Goal: Task Accomplishment & Management: Manage account settings

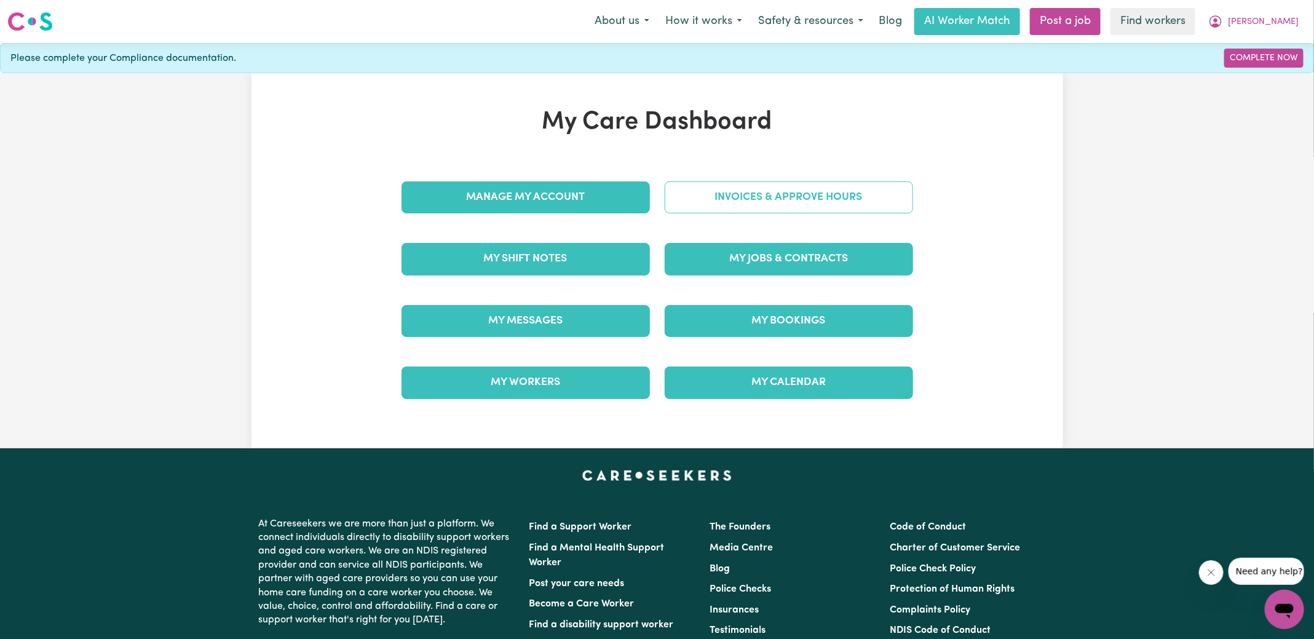
click at [695, 207] on link "Invoices & Approve Hours" at bounding box center [789, 197] width 248 height 32
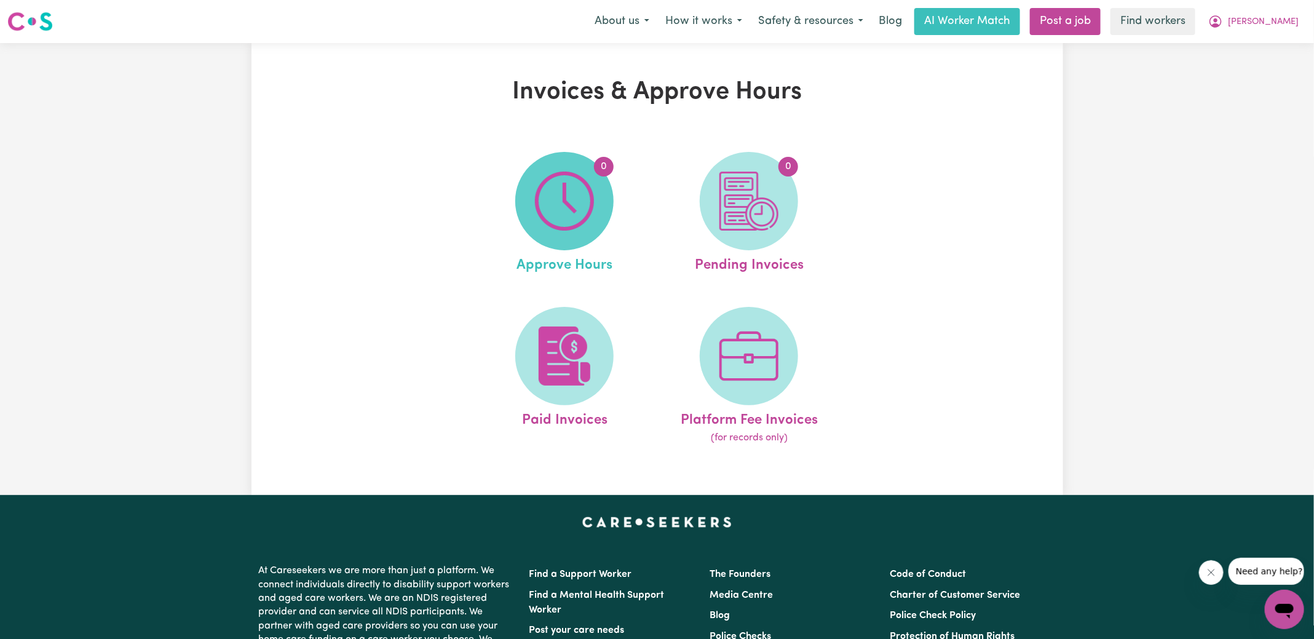
click at [587, 196] on img at bounding box center [564, 201] width 59 height 59
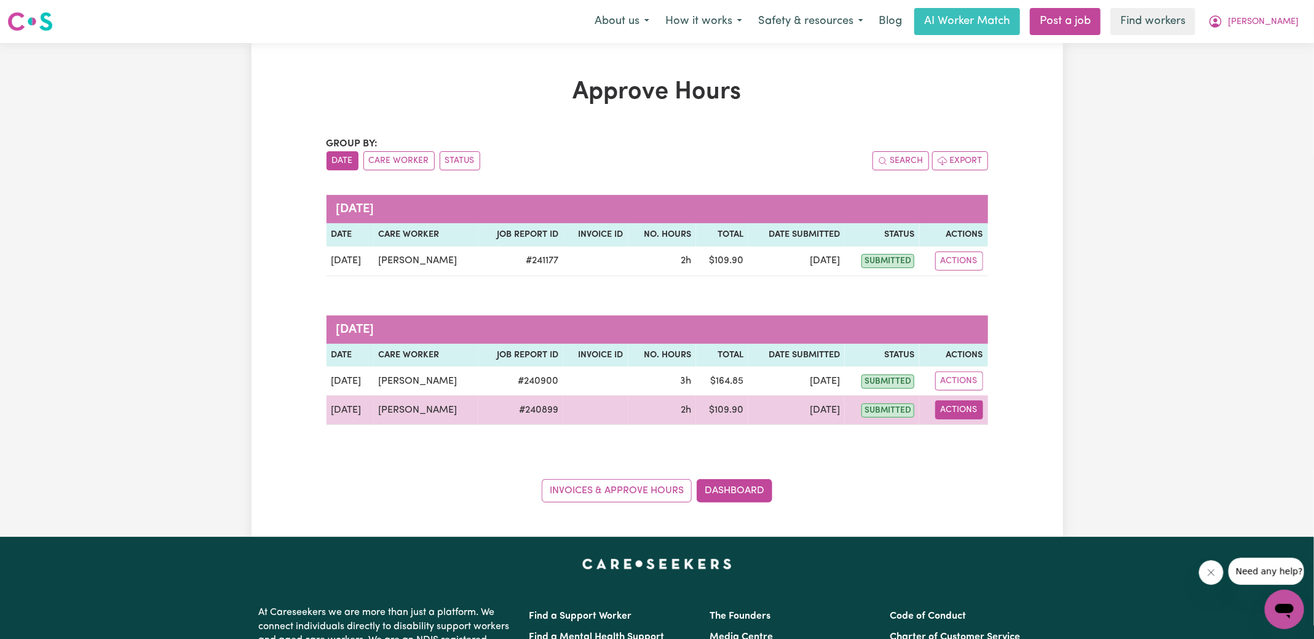
click at [968, 403] on button "Actions" at bounding box center [960, 409] width 48 height 19
click at [971, 430] on link "View Job Report" at bounding box center [987, 438] width 105 height 25
select select "pm"
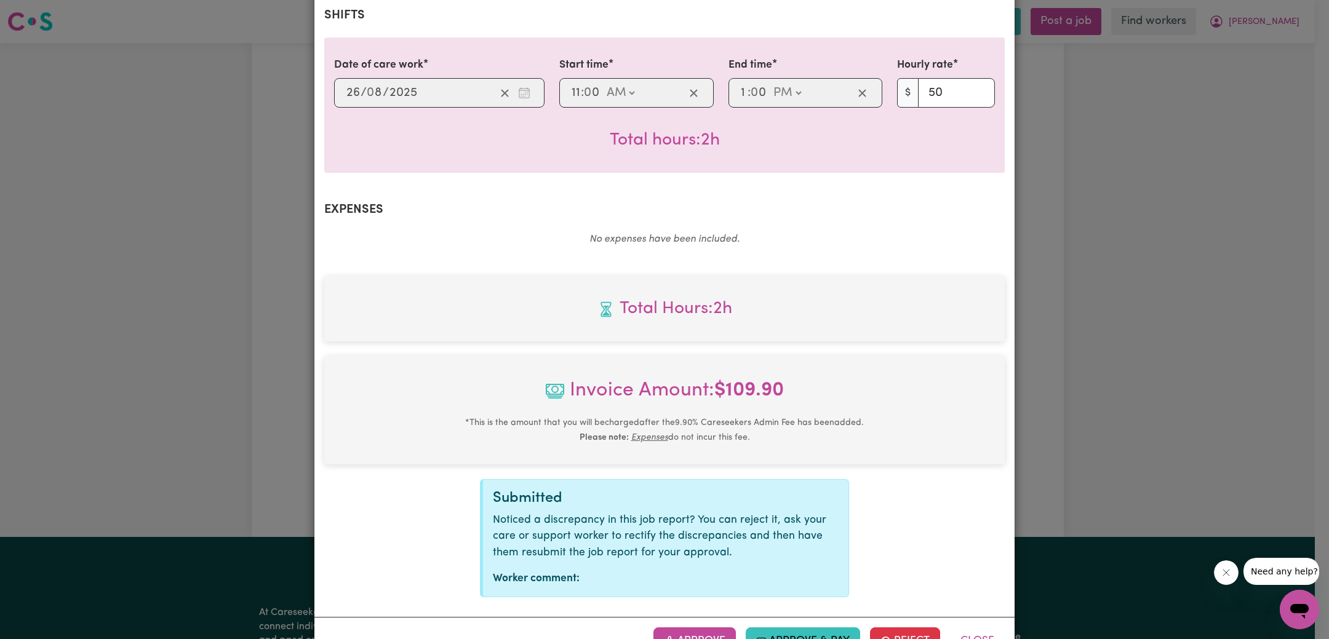
scroll to position [307, 0]
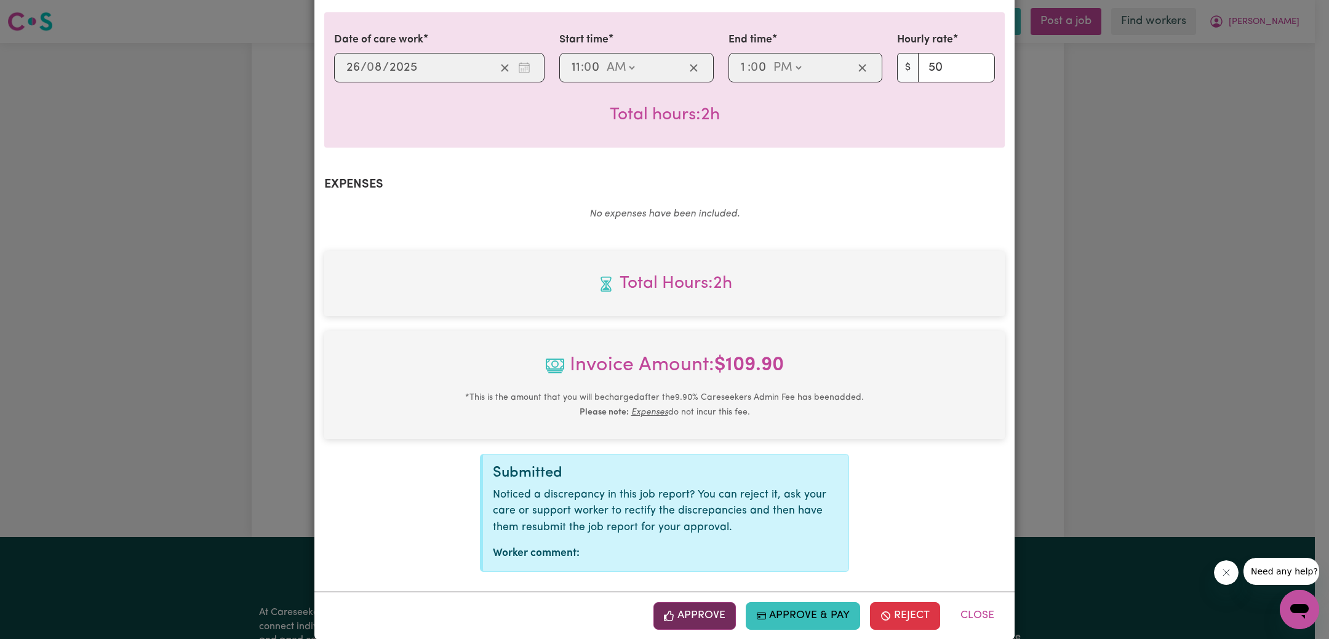
click at [710, 602] on button "Approve" at bounding box center [694, 615] width 82 height 27
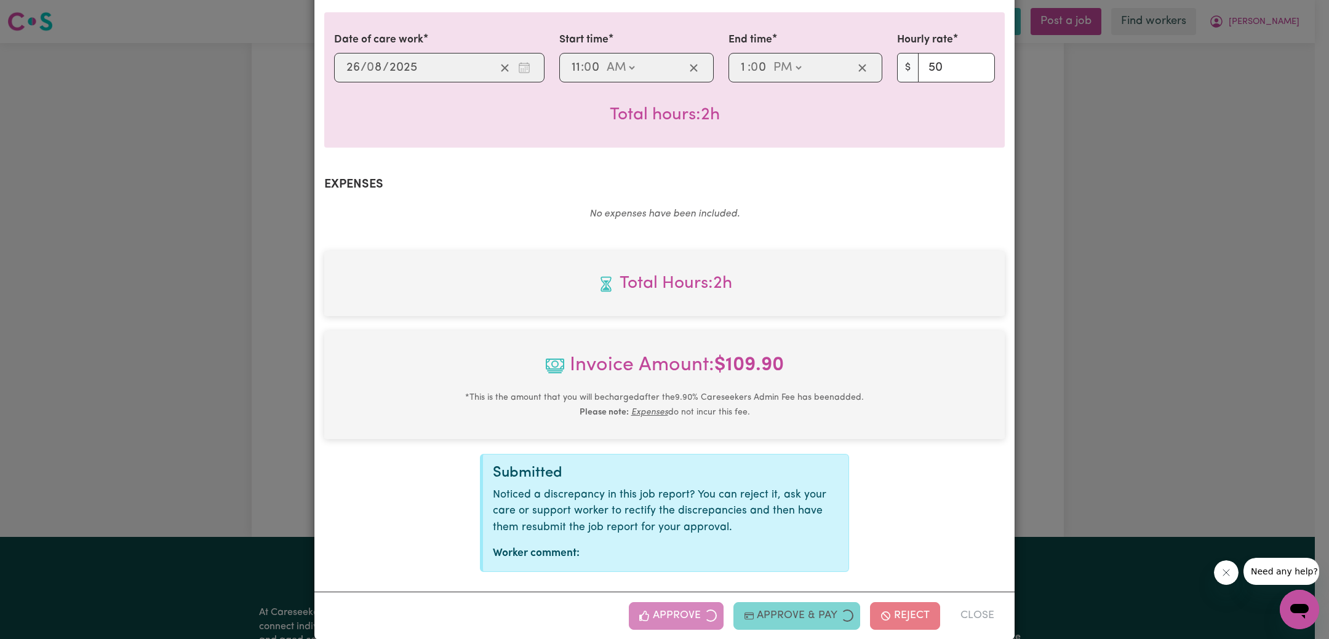
click at [1191, 341] on div "Job Report # 240899 - [PERSON_NAME] Summary Job report # 240899 Client name: [P…" at bounding box center [664, 319] width 1329 height 639
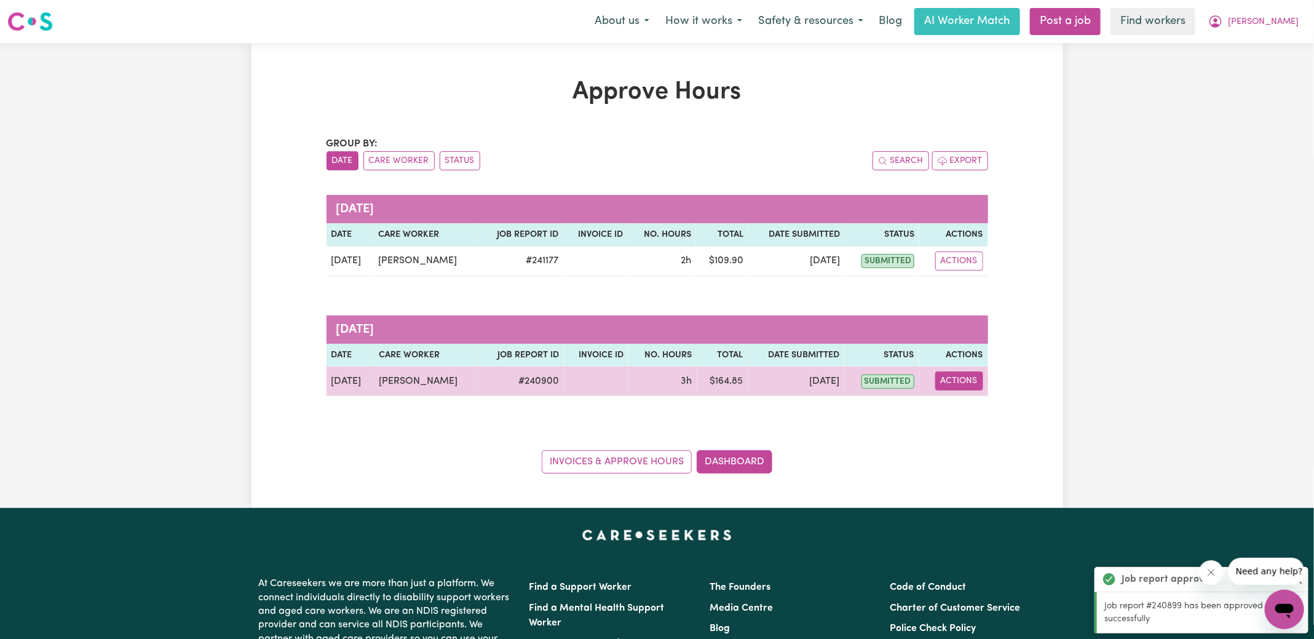
click at [941, 379] on button "Actions" at bounding box center [960, 381] width 48 height 19
click at [976, 410] on link "View Job Report" at bounding box center [987, 409] width 105 height 25
select select "pm"
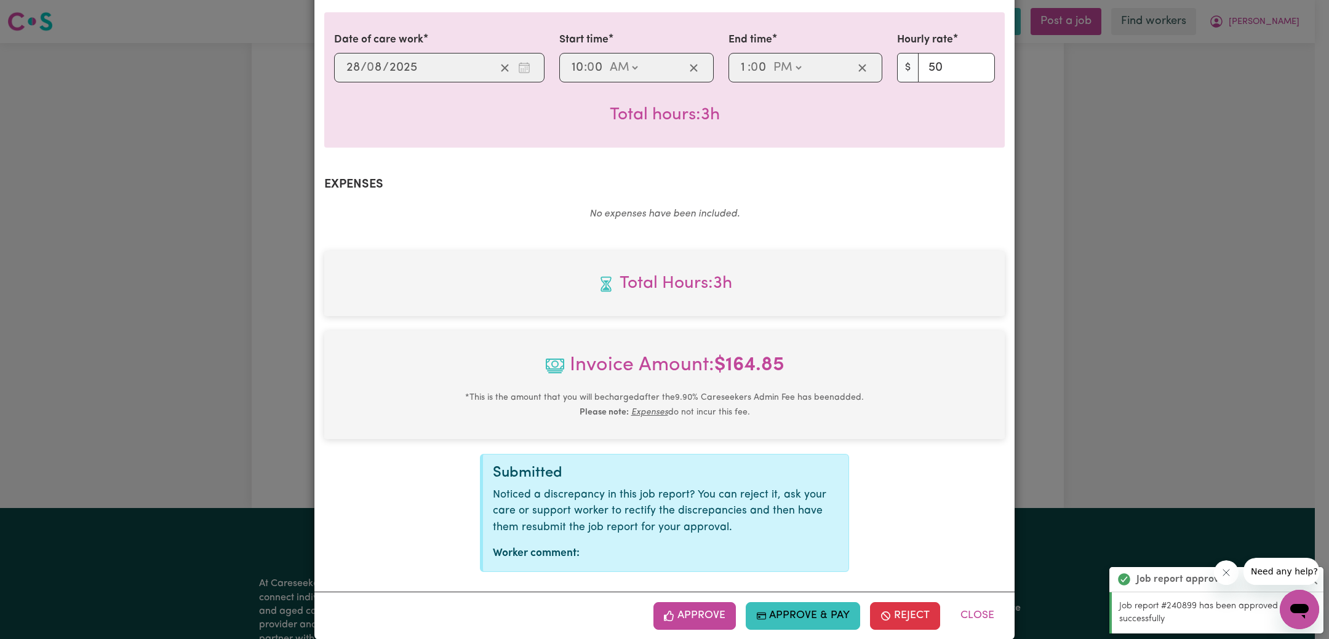
drag, startPoint x: 691, startPoint y: 607, endPoint x: 706, endPoint y: 588, distance: 24.1
click at [691, 607] on button "Approve" at bounding box center [694, 615] width 82 height 27
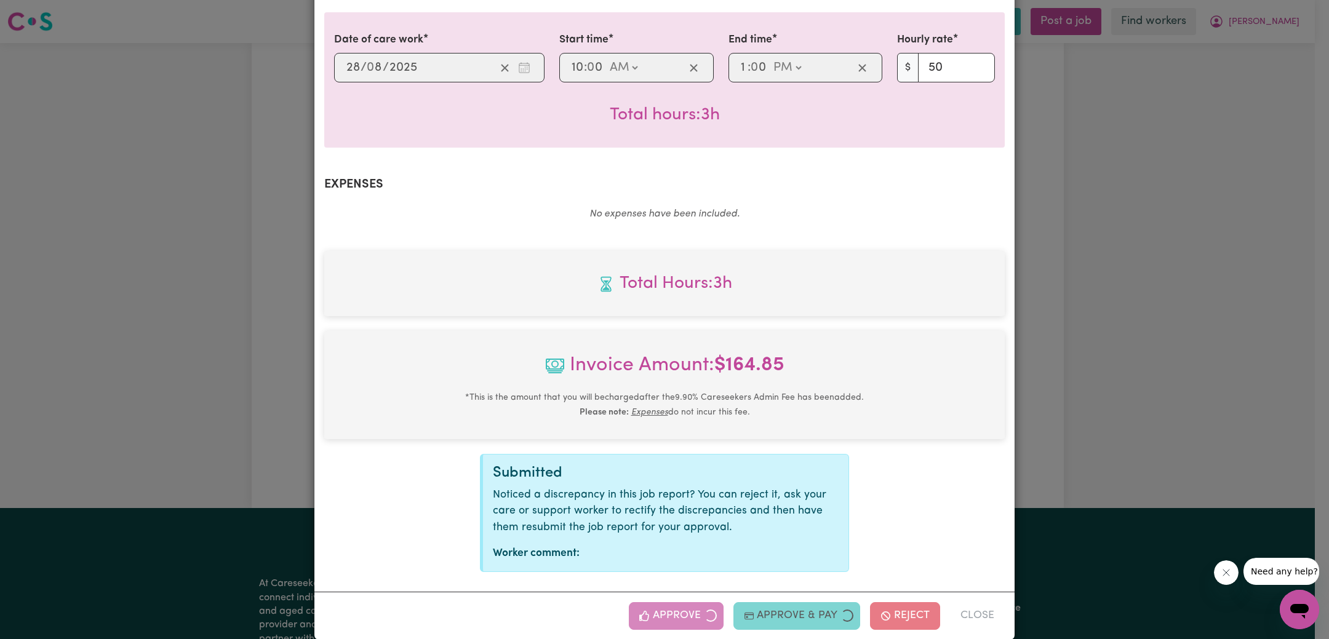
click at [1127, 376] on div "Job Report # 240900 - [PERSON_NAME] Summary Job report # 240900 Client name: [P…" at bounding box center [664, 319] width 1329 height 639
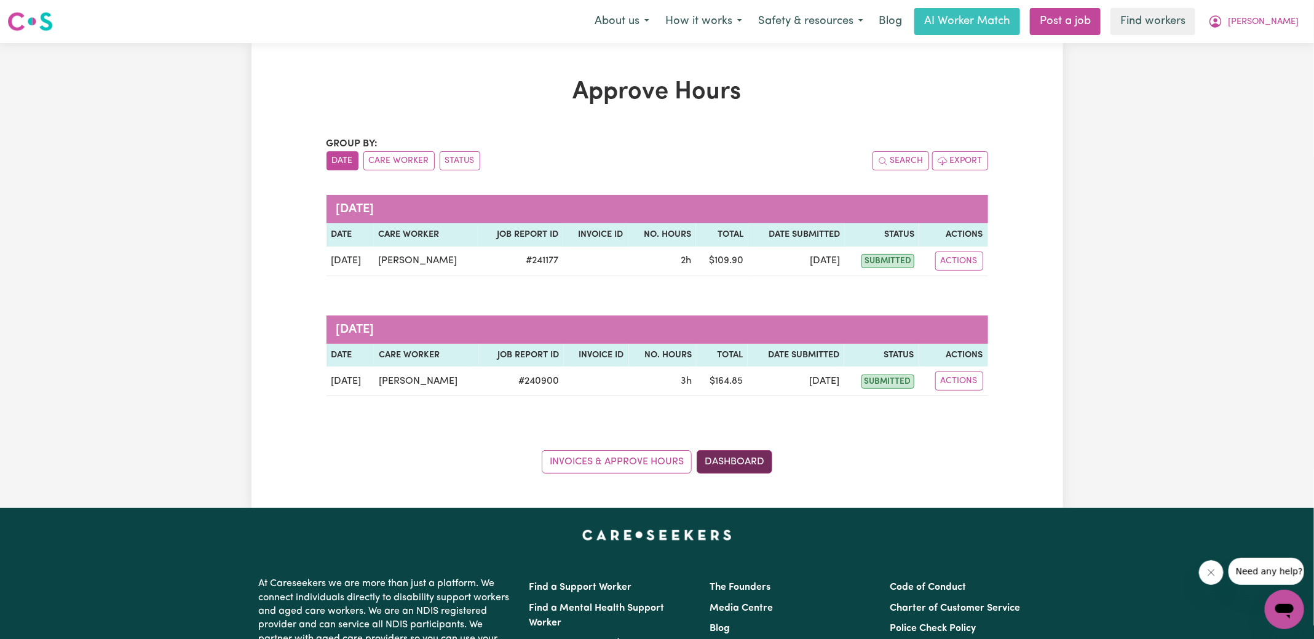
click at [737, 456] on link "Dashboard" at bounding box center [735, 461] width 76 height 23
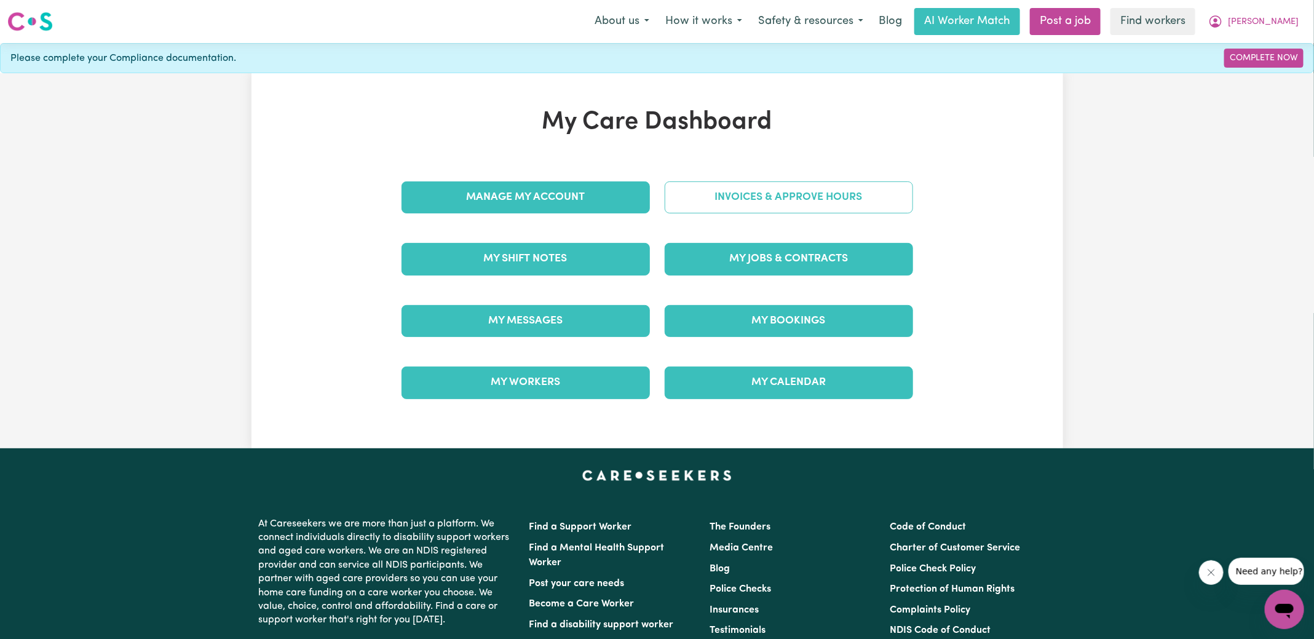
click at [768, 189] on link "Invoices & Approve Hours" at bounding box center [789, 197] width 248 height 32
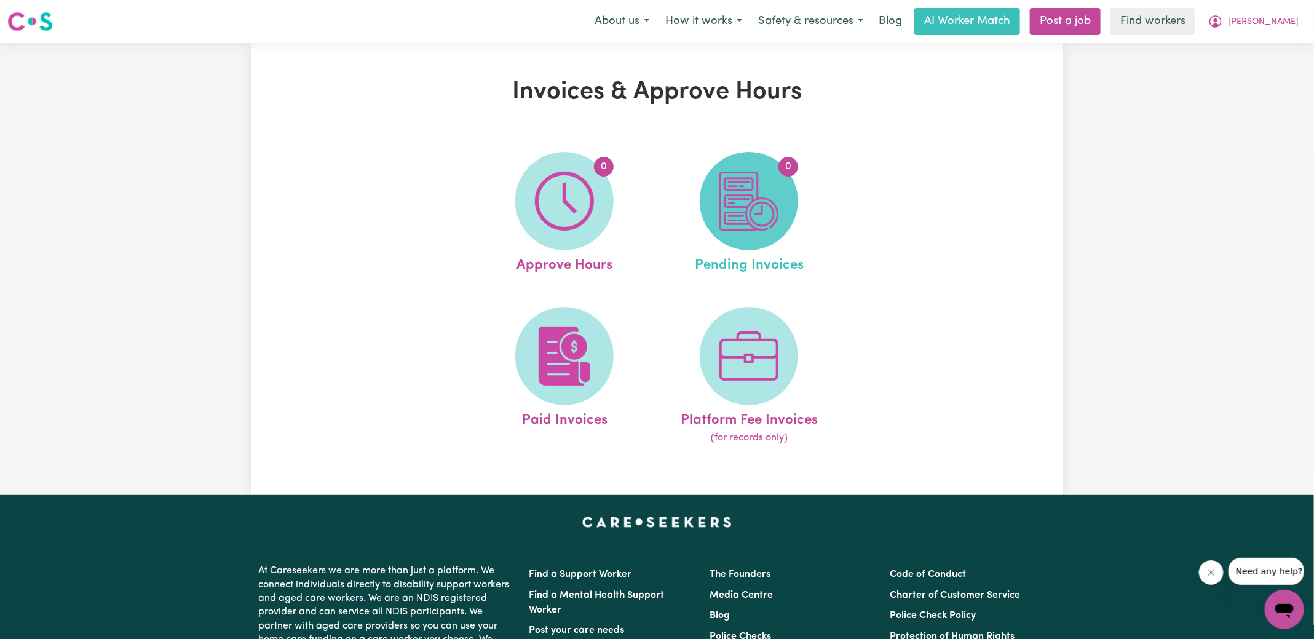
click at [787, 215] on span "0" at bounding box center [749, 201] width 98 height 98
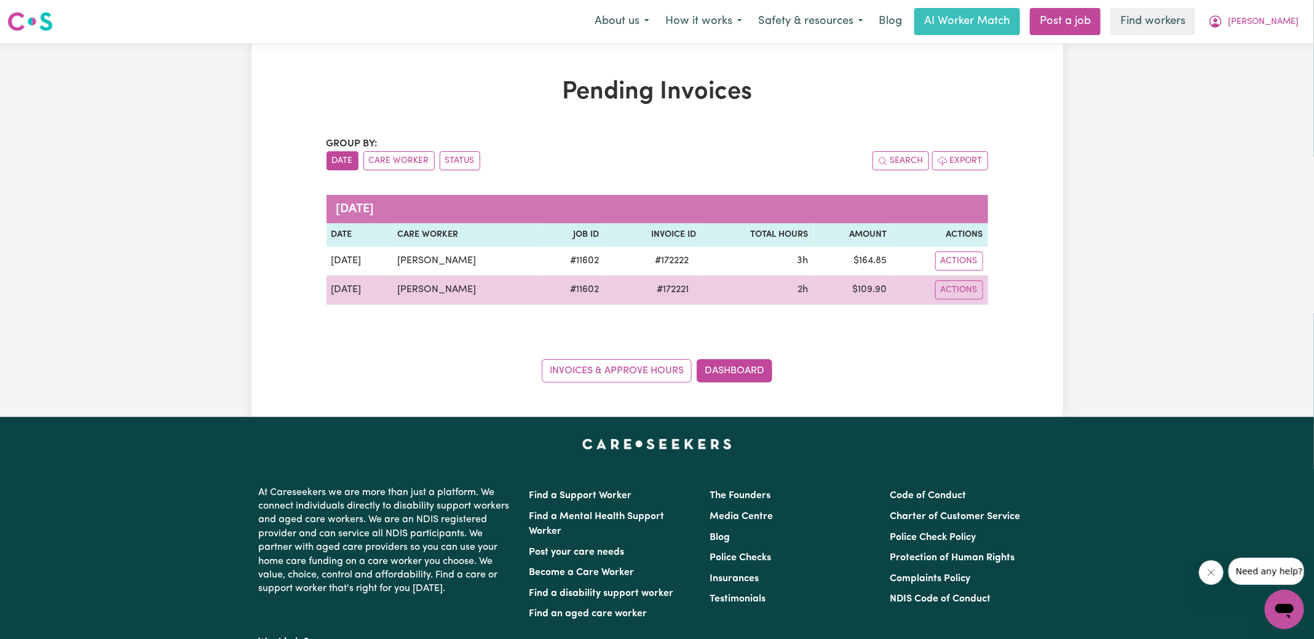
click at [683, 282] on span "# 172221" at bounding box center [673, 289] width 47 height 15
click at [682, 285] on span "# 172221" at bounding box center [673, 289] width 47 height 15
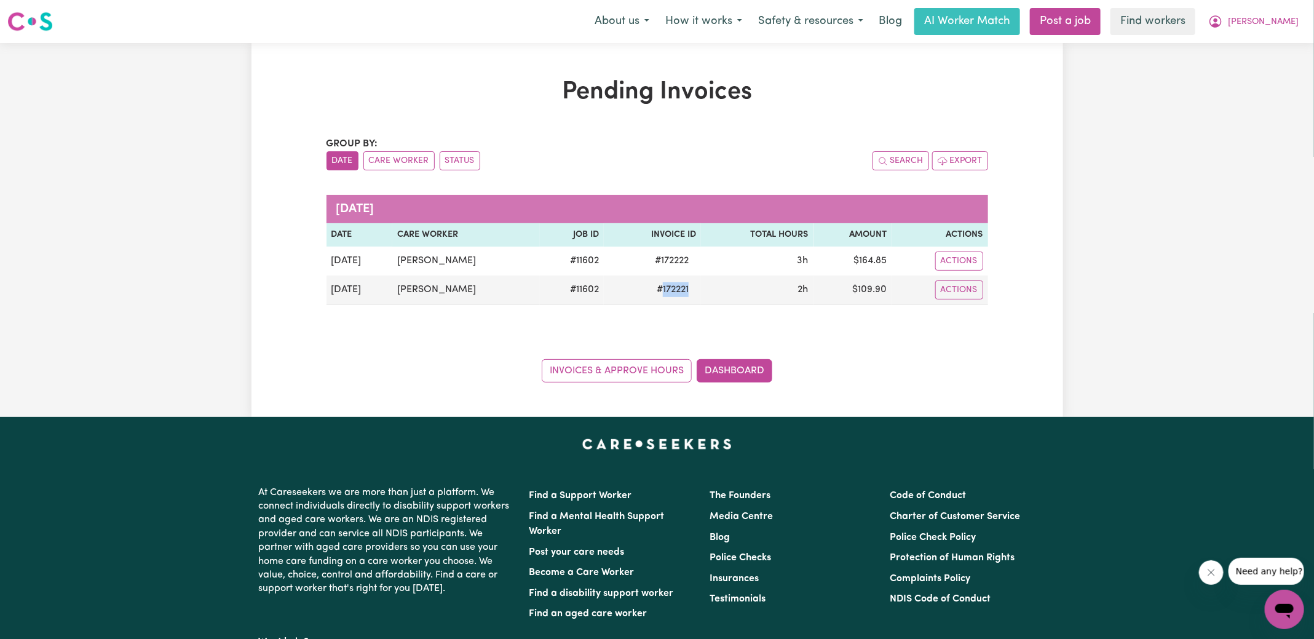
copy span "172221"
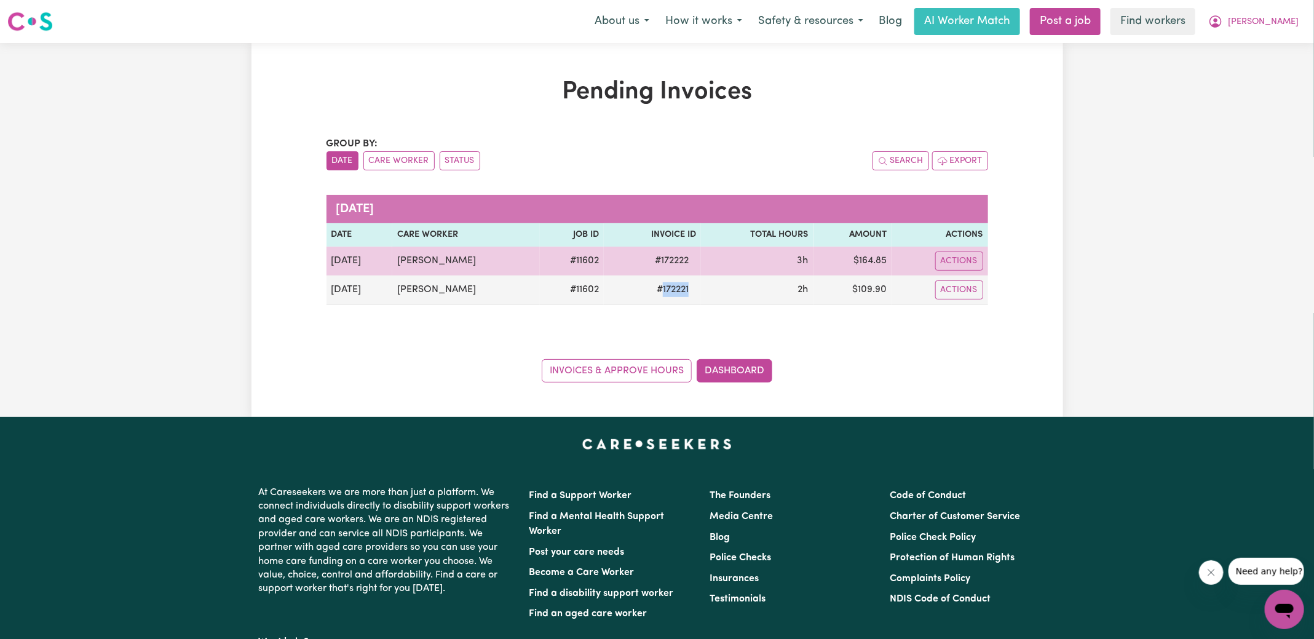
click at [682, 261] on span "# 172222" at bounding box center [672, 260] width 49 height 15
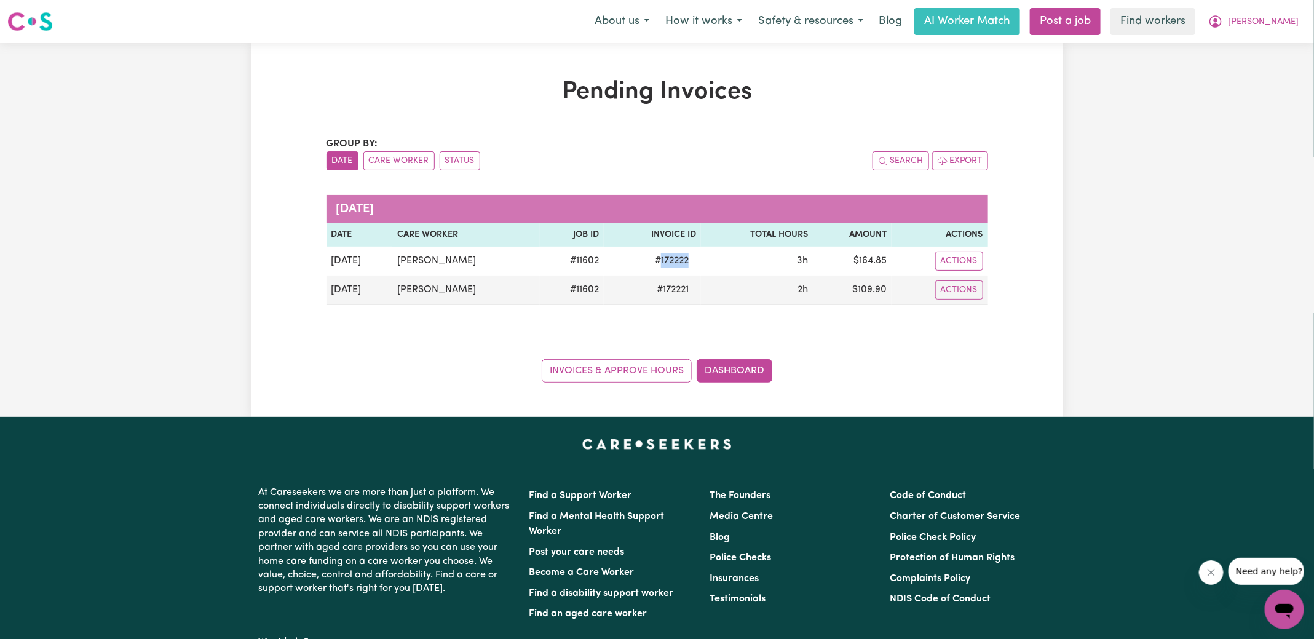
copy span "172222"
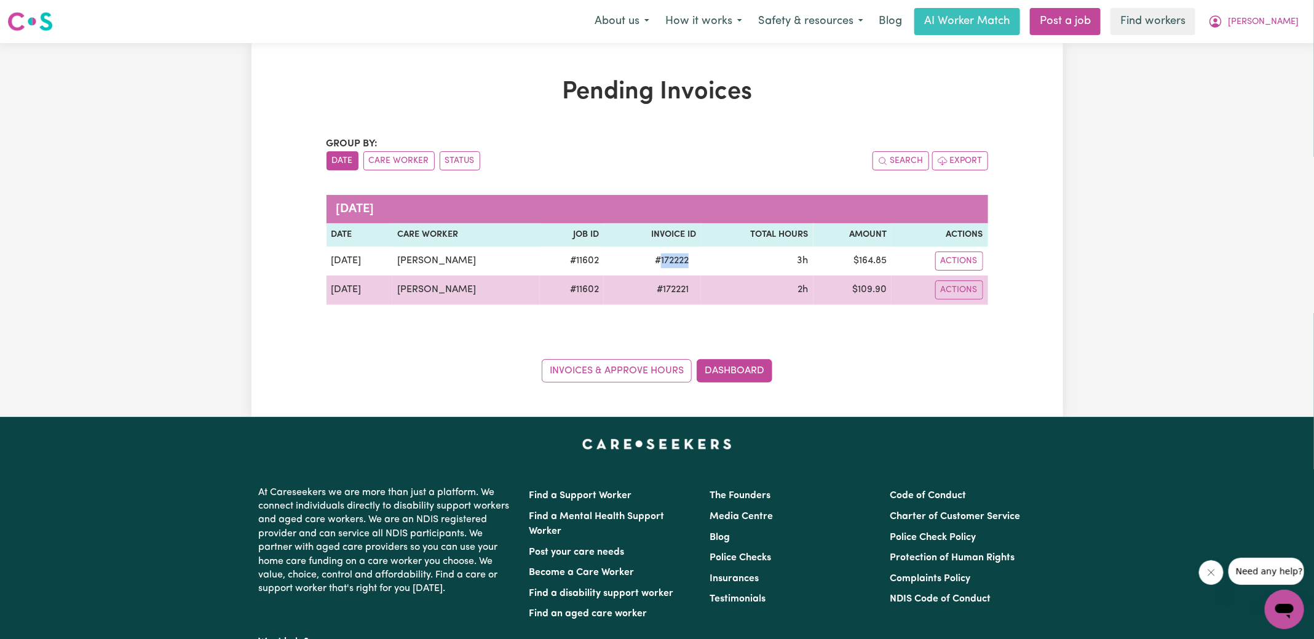
click at [878, 288] on td "$ 109.90" at bounding box center [853, 291] width 79 height 30
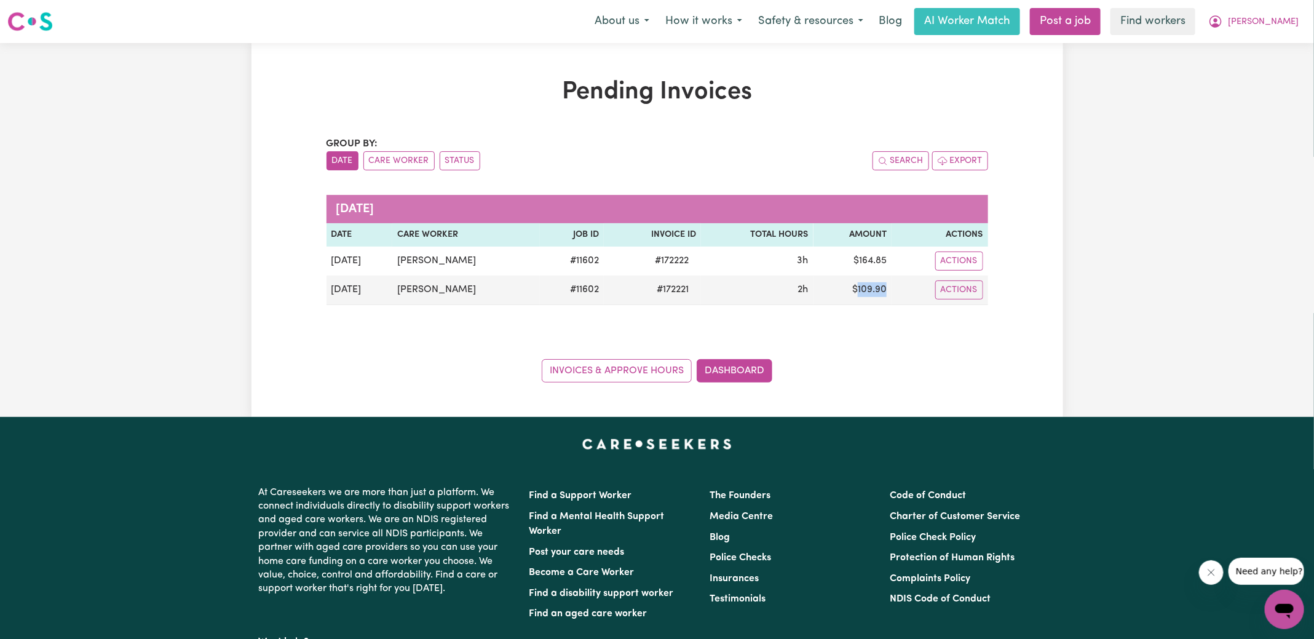
copy td "109.90"
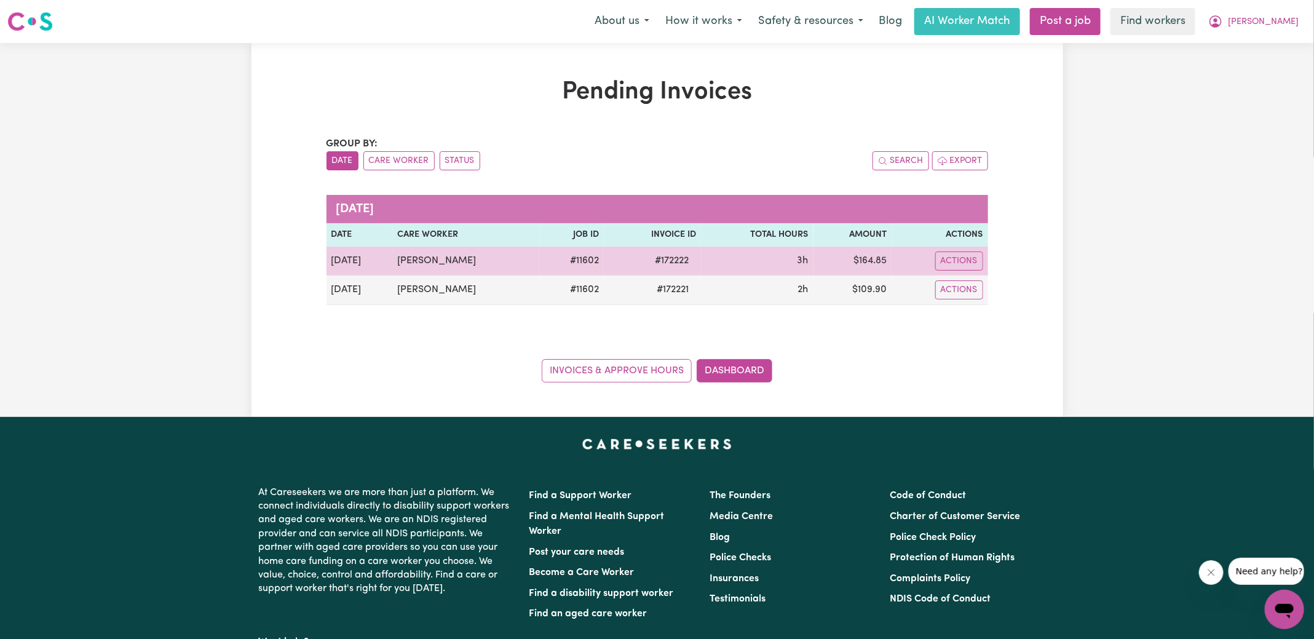
click at [869, 256] on td "$ 164.85" at bounding box center [853, 261] width 79 height 29
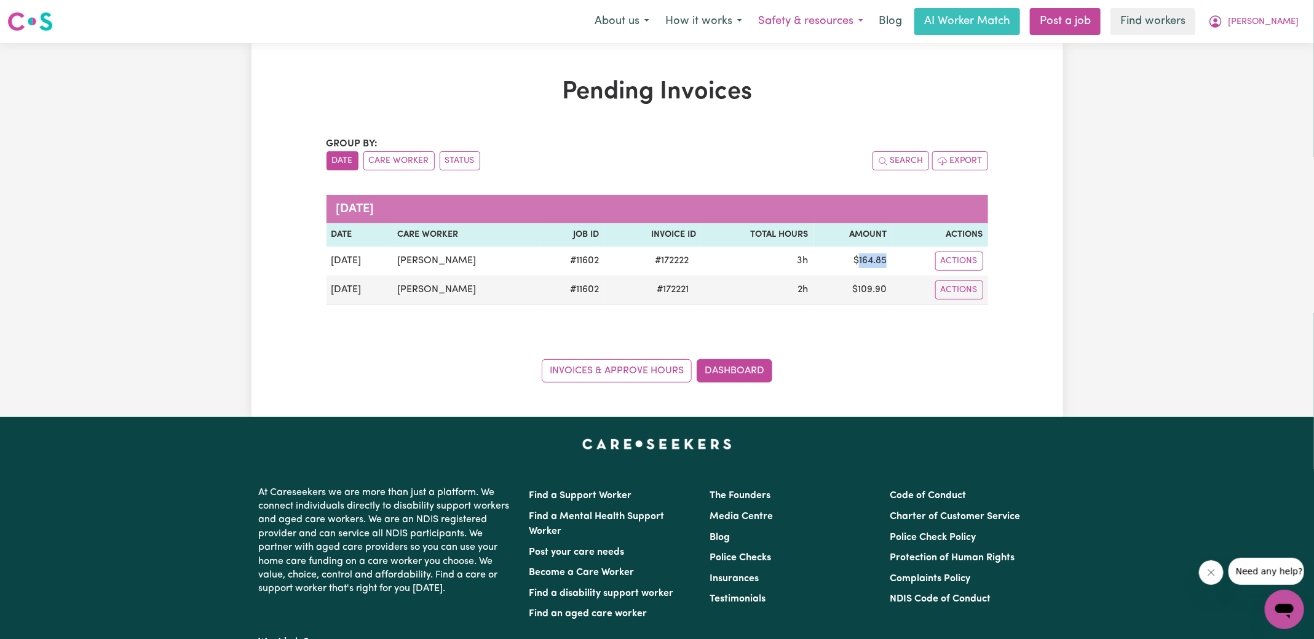
copy td "164.85"
click at [1270, 24] on span "[PERSON_NAME]" at bounding box center [1263, 22] width 71 height 14
click at [1265, 64] on link "Logout" at bounding box center [1257, 70] width 97 height 23
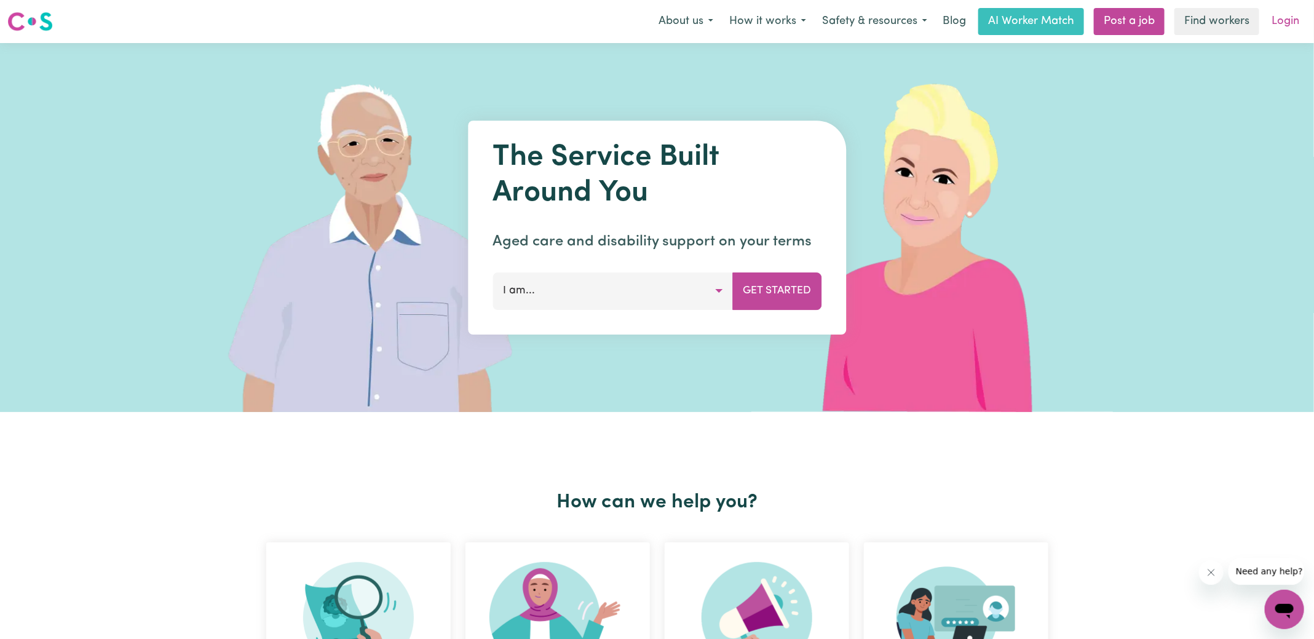
click at [1281, 30] on link "Login" at bounding box center [1286, 21] width 42 height 27
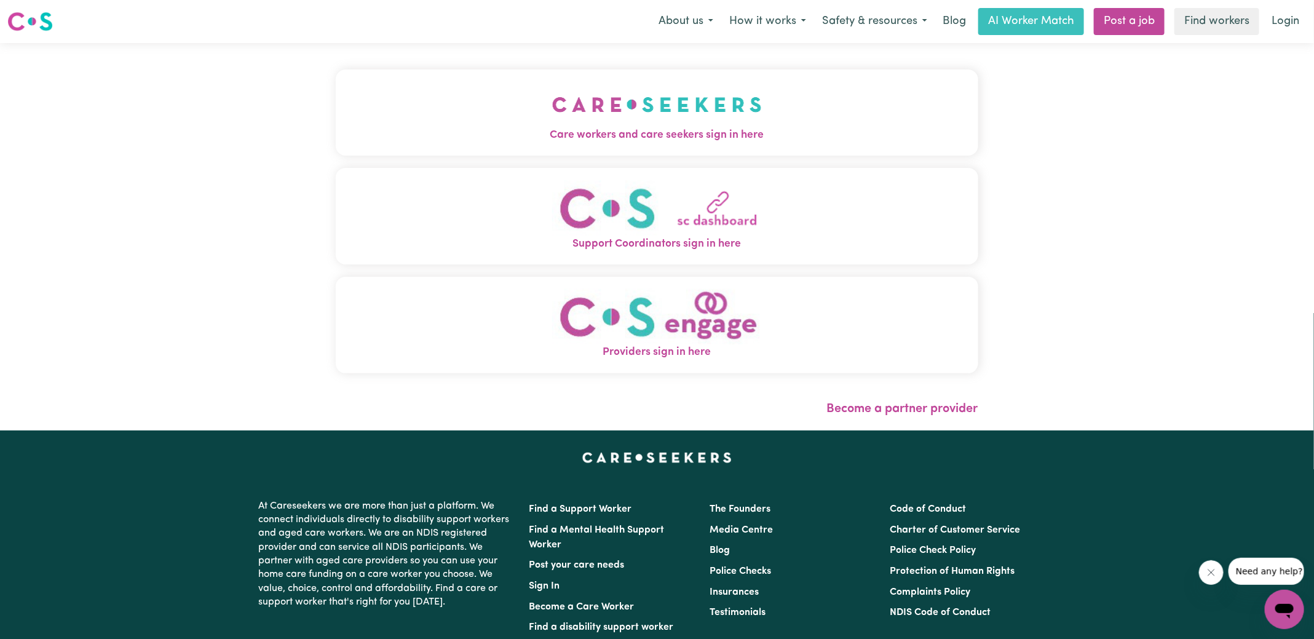
click at [598, 105] on img "Care workers and care seekers sign in here" at bounding box center [657, 105] width 210 height 46
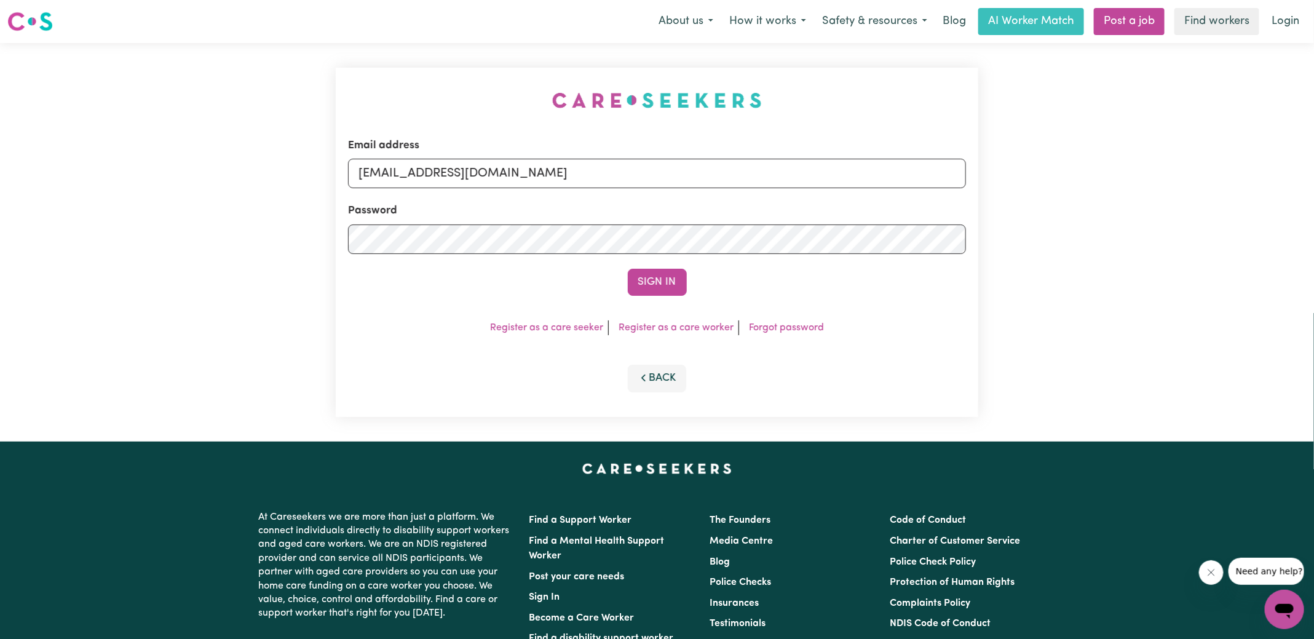
click at [406, 66] on div "Email address [EMAIL_ADDRESS][DOMAIN_NAME] Password Sign In Register as a care …" at bounding box center [657, 242] width 658 height 399
drag, startPoint x: 424, startPoint y: 172, endPoint x: 926, endPoint y: 263, distance: 510.7
click at [926, 263] on form "Email address [EMAIL_ADDRESS][DOMAIN_NAME] Password Sign In" at bounding box center [657, 217] width 618 height 158
type input "[EMAIL_ADDRESS][DOMAIN_NAME]"
click at [628, 269] on button "Sign In" at bounding box center [657, 282] width 59 height 27
